Goal: Contribute content

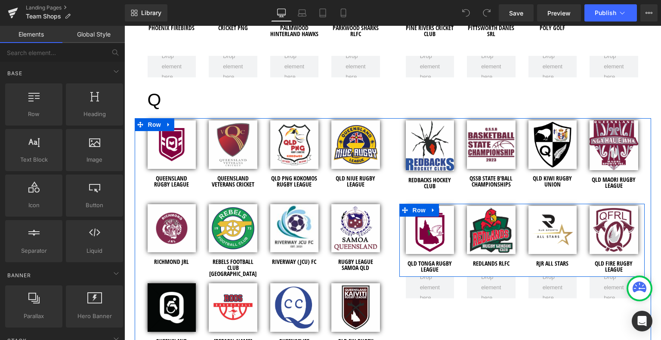
scroll to position [2625, 0]
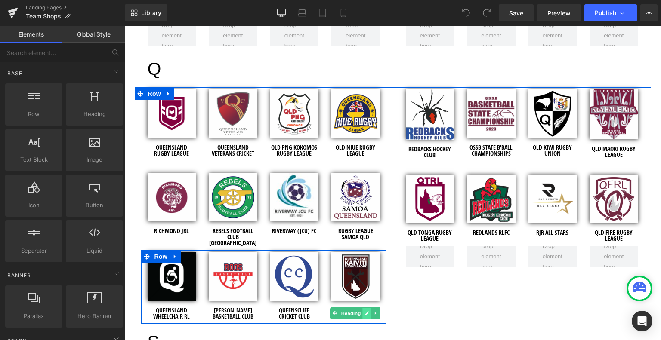
click at [365, 312] on icon at bounding box center [367, 314] width 4 height 4
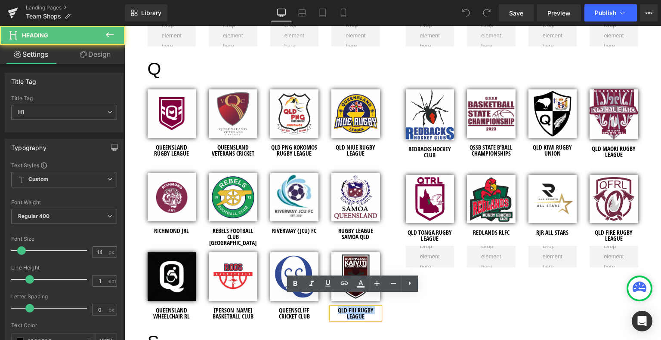
drag, startPoint x: 364, startPoint y: 306, endPoint x: 322, endPoint y: 301, distance: 42.1
click at [325, 301] on div "Image QLD FIJI RUGBY LEAGUE Heading" at bounding box center [356, 284] width 62 height 69
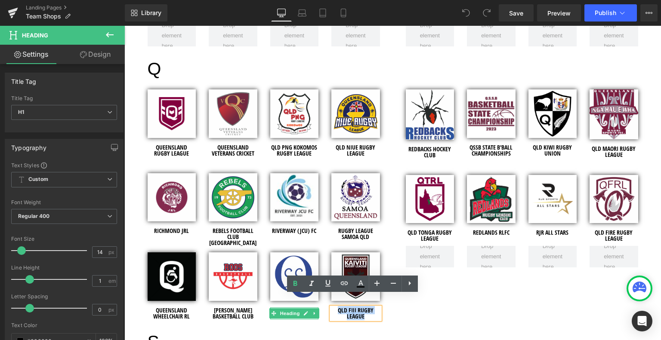
click at [361, 308] on h1 "QLD FIJI RUGBY LEAGUE" at bounding box center [355, 314] width 49 height 12
drag, startPoint x: 362, startPoint y: 306, endPoint x: 338, endPoint y: 301, distance: 24.6
click at [338, 308] on h1 "QLD FIJI RUGBY LEAGUE" at bounding box center [355, 314] width 49 height 12
click at [364, 308] on h1 "QLD FIJI RUGBY LEAGUE" at bounding box center [355, 314] width 49 height 12
drag, startPoint x: 365, startPoint y: 307, endPoint x: 338, endPoint y: 301, distance: 27.7
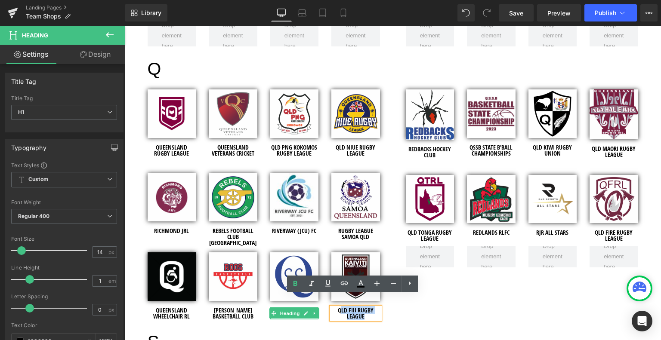
click at [338, 308] on h1 "QLD FIJI RUGBY LEAGUE" at bounding box center [355, 314] width 49 height 12
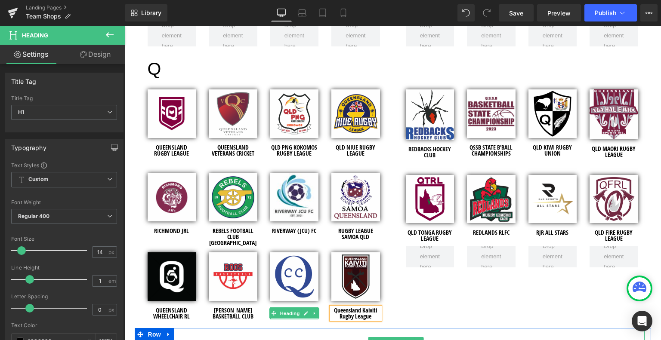
click at [442, 275] on div "Image QUEENSLAND RUGBY LEAGUE Heading Image QUEENSLAND VETERANS CRICKET Heading…" at bounding box center [393, 207] width 516 height 241
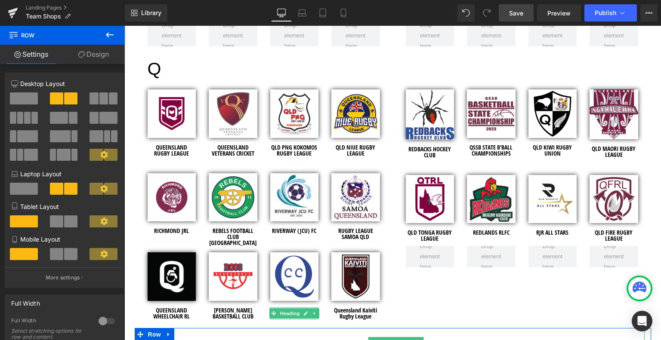
click at [515, 14] on span "Save" at bounding box center [516, 13] width 14 height 9
click at [612, 15] on span "Publish" at bounding box center [606, 12] width 22 height 7
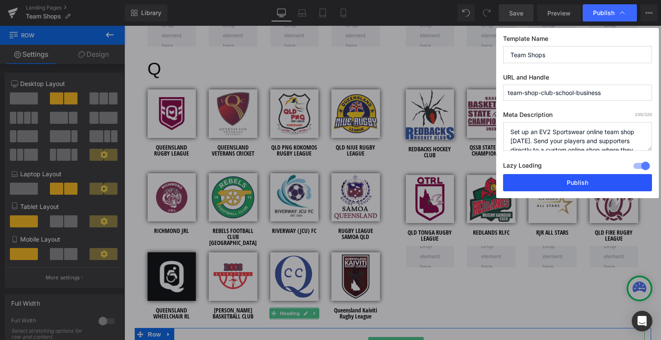
click at [582, 184] on button "Publish" at bounding box center [577, 182] width 149 height 17
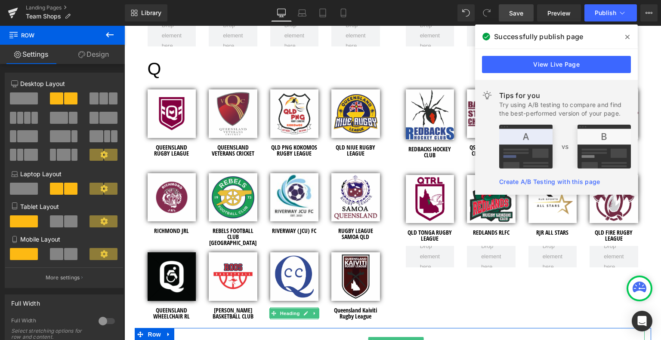
click at [627, 37] on icon at bounding box center [627, 37] width 4 height 4
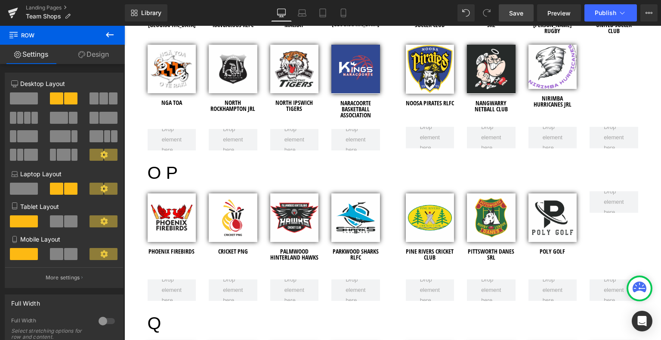
scroll to position [2367, 0]
